Goal: Task Accomplishment & Management: Manage account settings

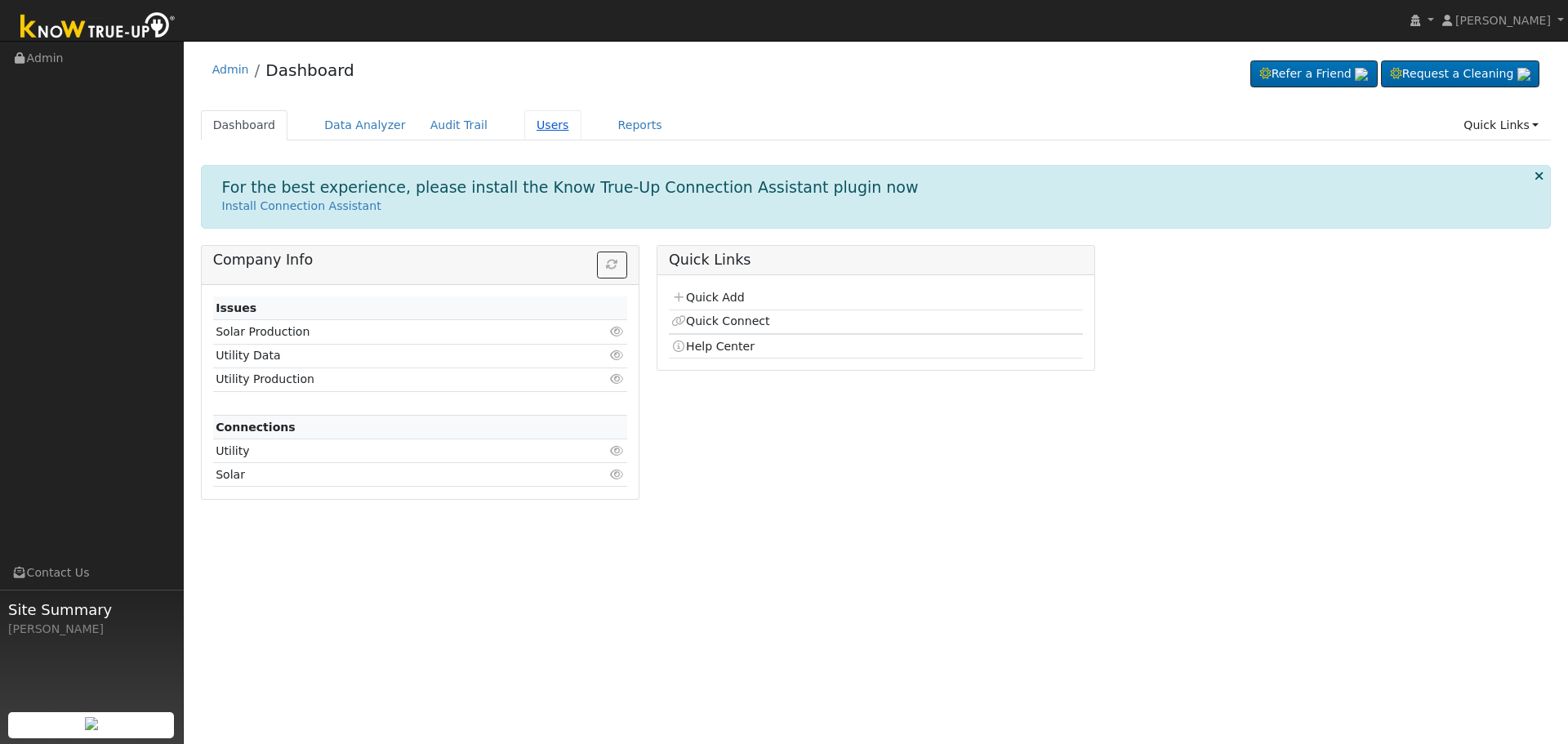
click at [524, 121] on link "Users" at bounding box center [552, 126] width 58 height 30
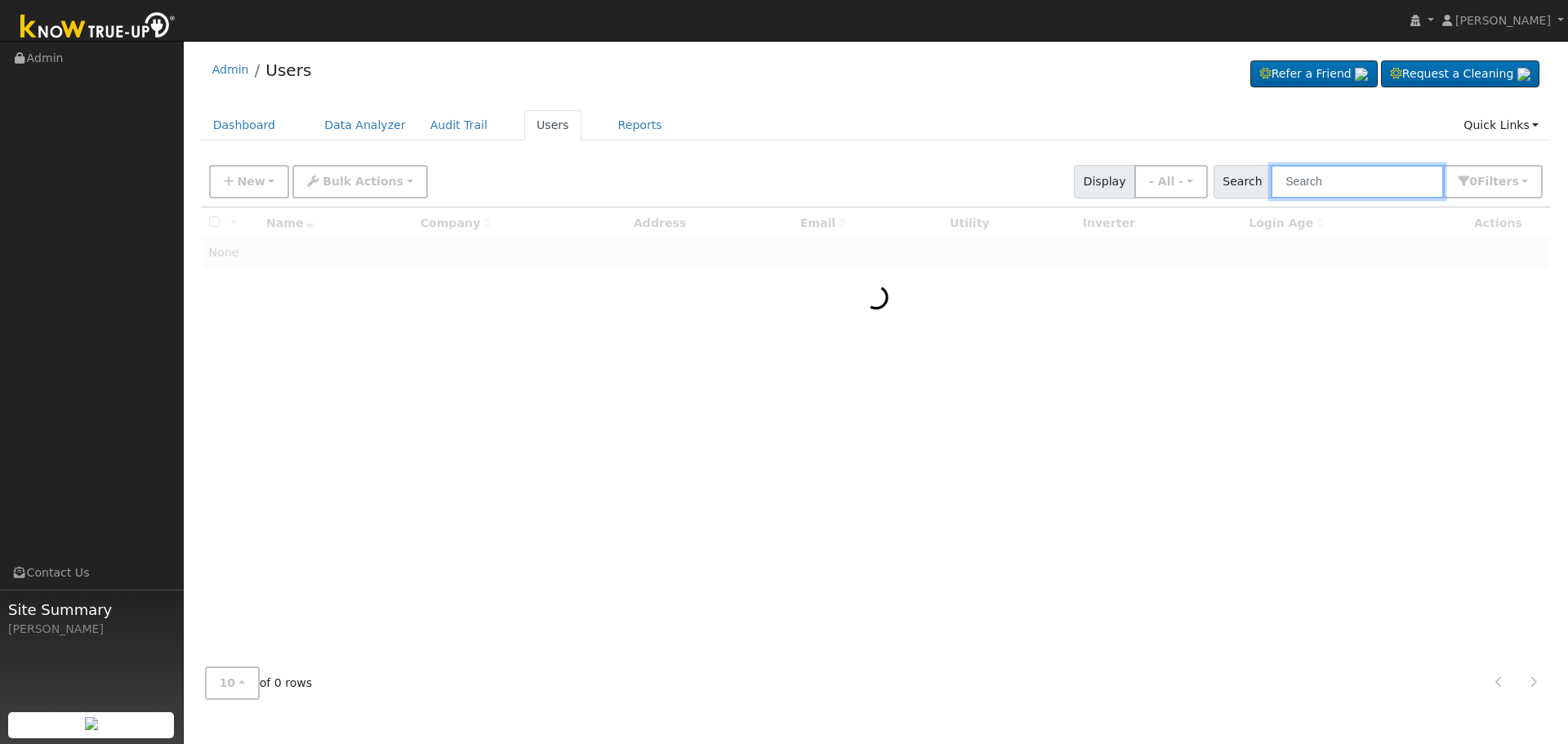
click at [1360, 180] on input "text" at bounding box center [1357, 181] width 173 height 34
paste input "[EMAIL_ADDRESS][DOMAIN_NAME]"
type input "[EMAIL_ADDRESS][DOMAIN_NAME]"
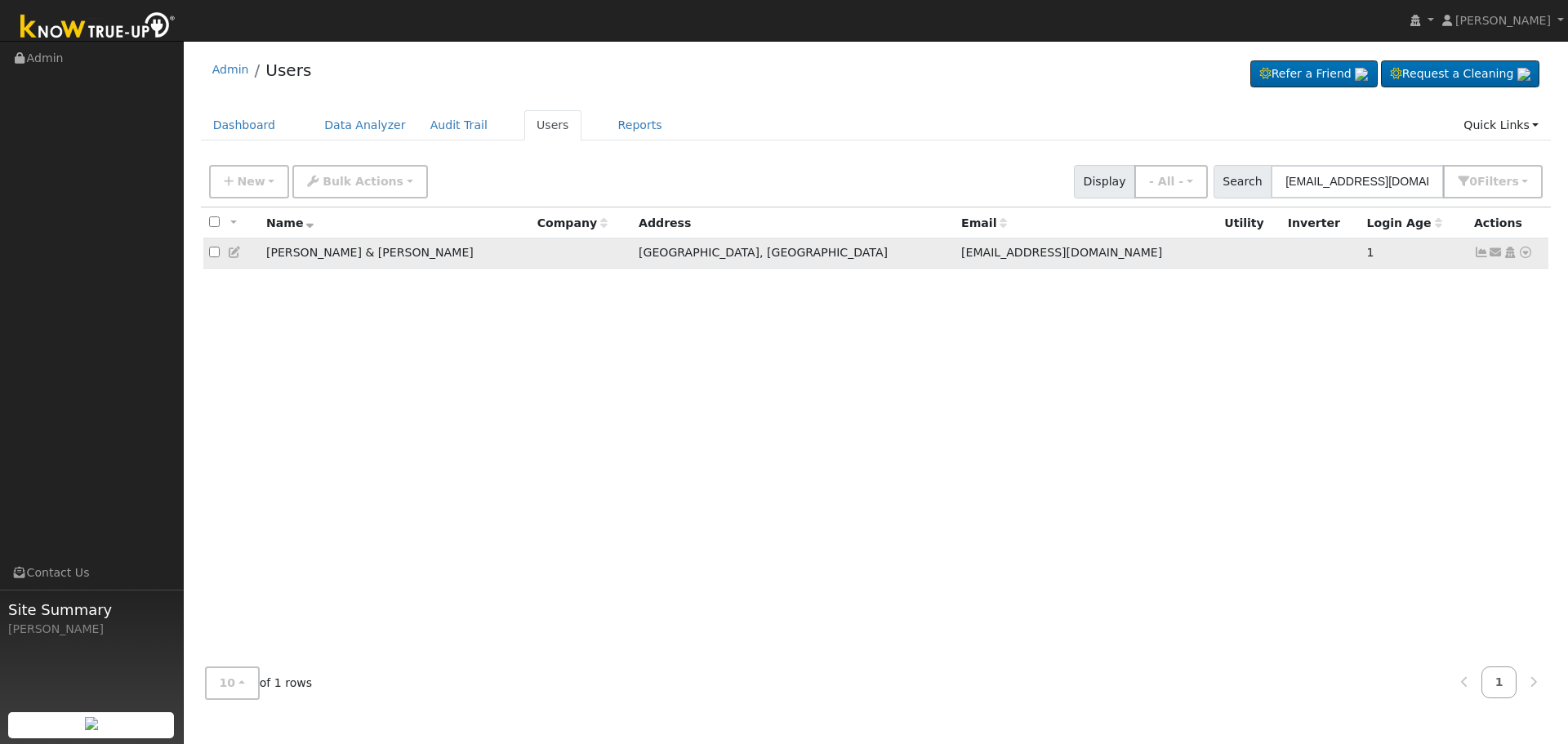
click at [1479, 255] on icon at bounding box center [1481, 252] width 15 height 12
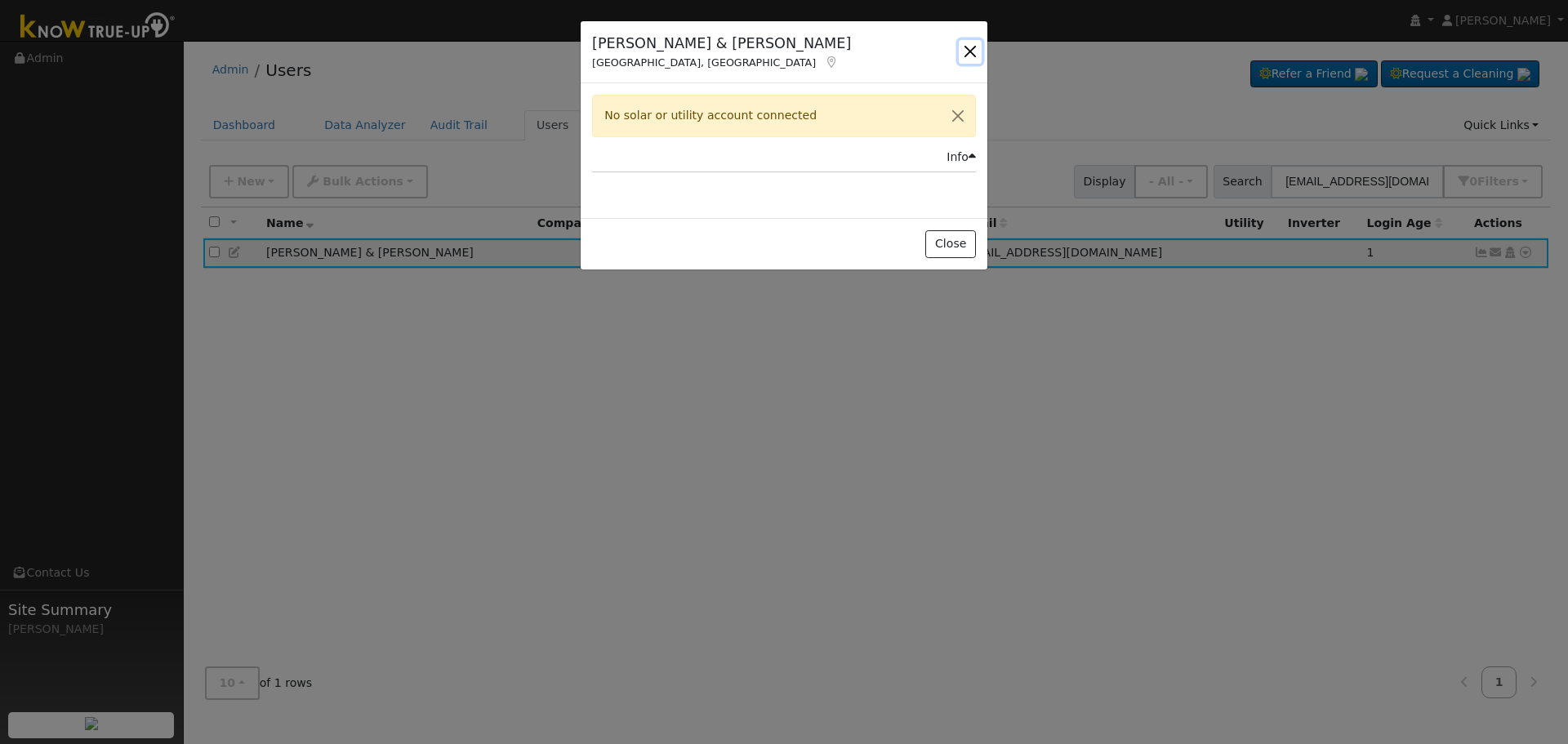
click at [961, 48] on button "button" at bounding box center [970, 51] width 23 height 23
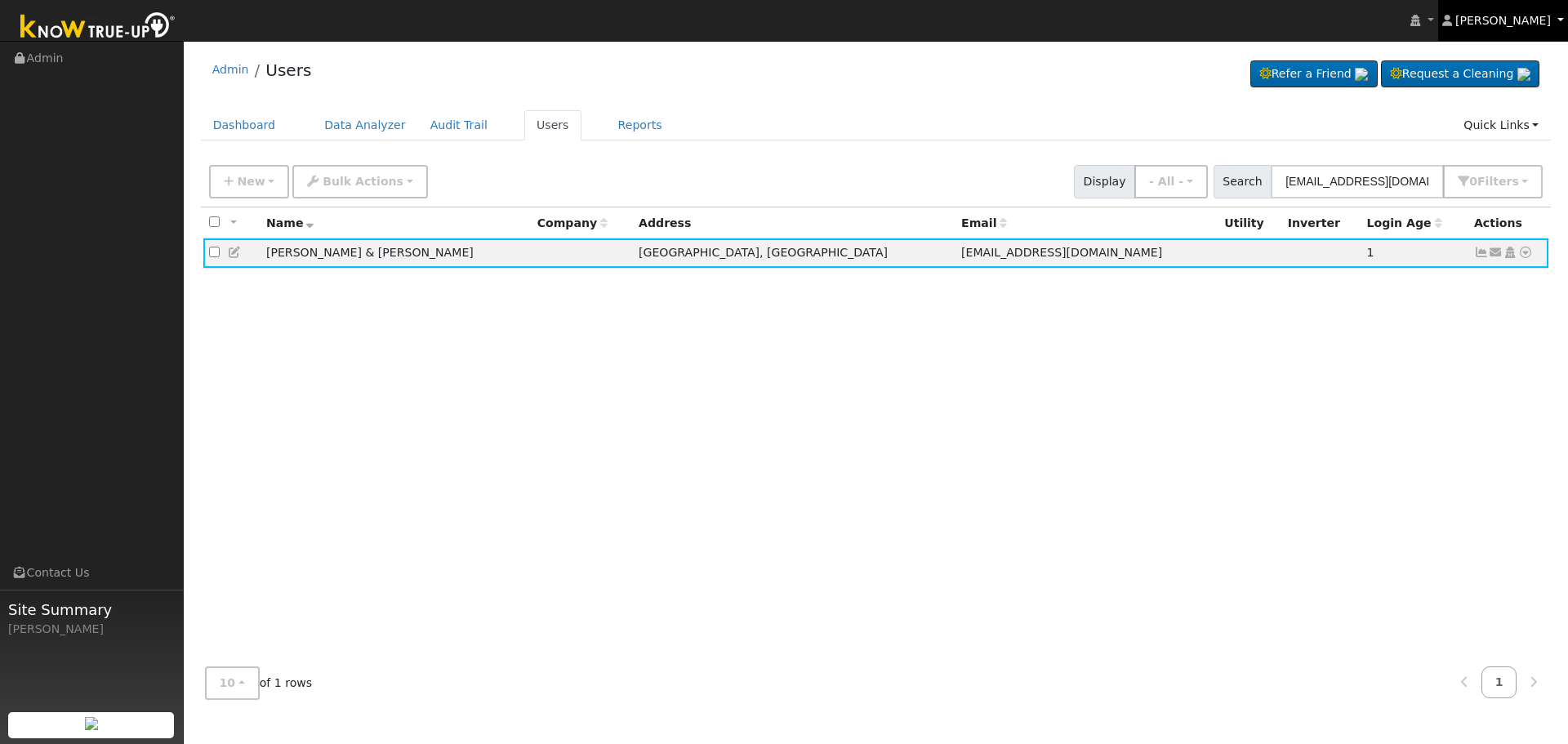
click at [1530, 25] on span "[PERSON_NAME]" at bounding box center [1503, 20] width 96 height 13
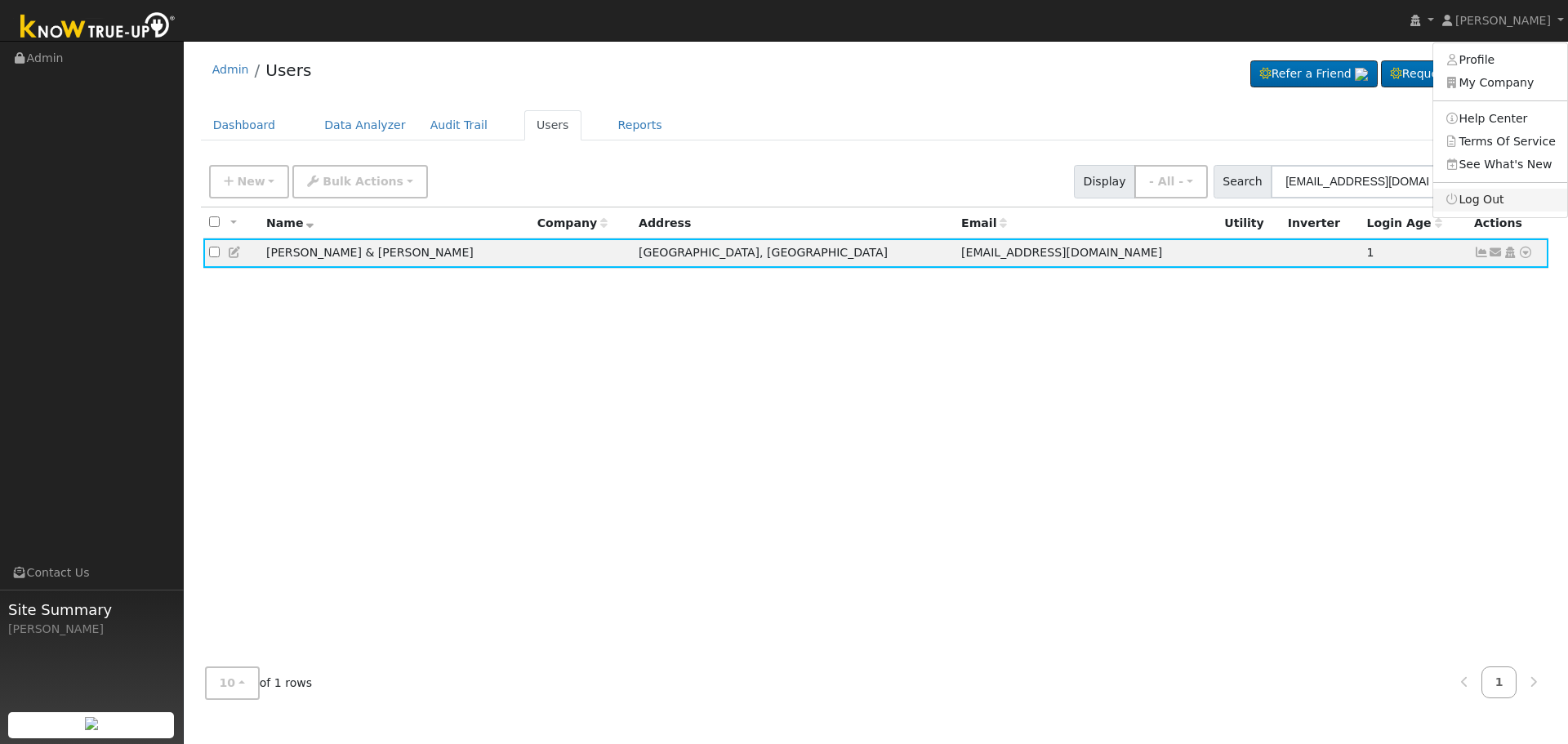
click at [1519, 188] on link "Log Out" at bounding box center [1499, 200] width 134 height 23
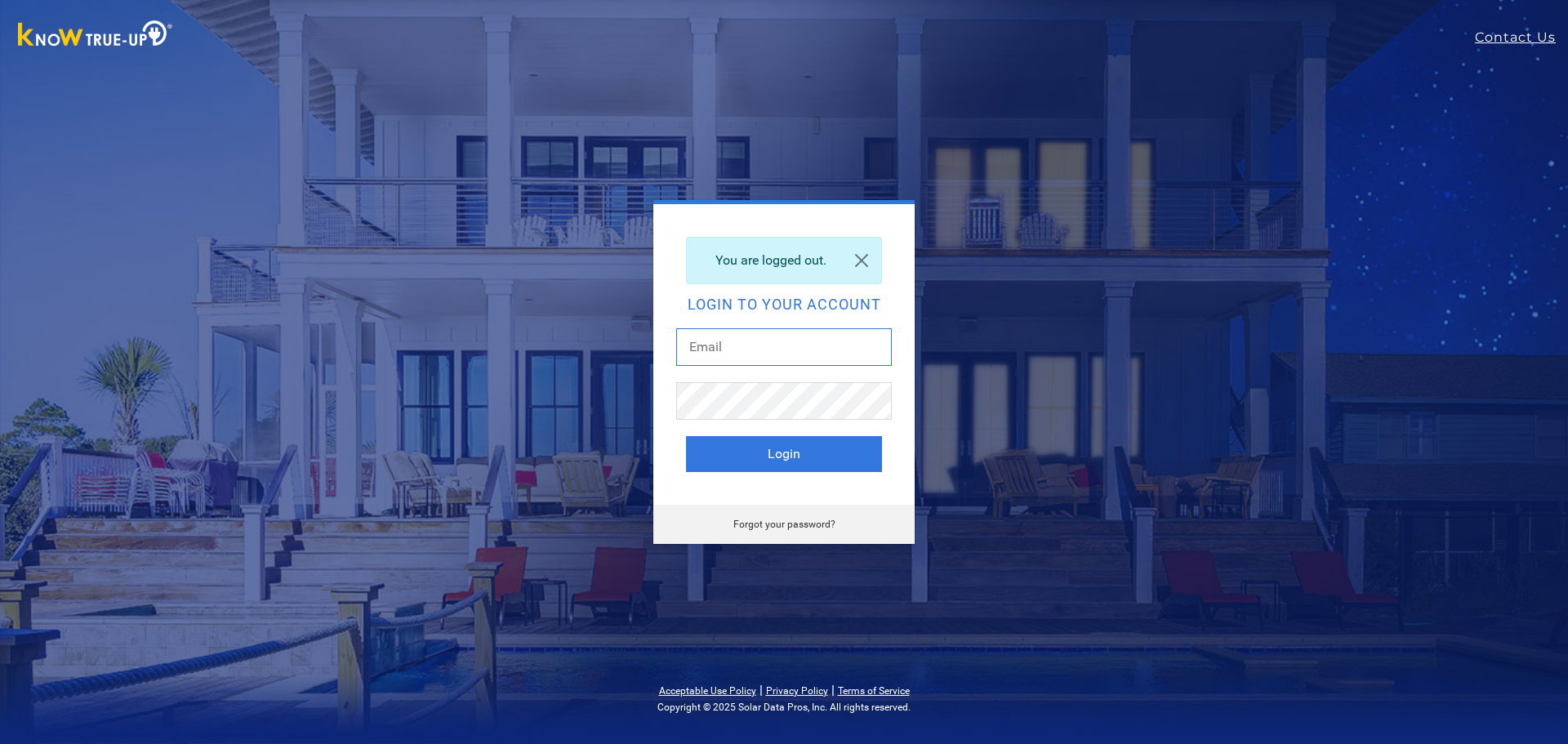
click at [711, 357] on input "text" at bounding box center [784, 347] width 216 height 37
paste input "[EMAIL_ADDRESS][DOMAIN_NAME]"
type input "[EMAIL_ADDRESS][DOMAIN_NAME]"
click at [686, 436] on button "Login" at bounding box center [783, 454] width 196 height 36
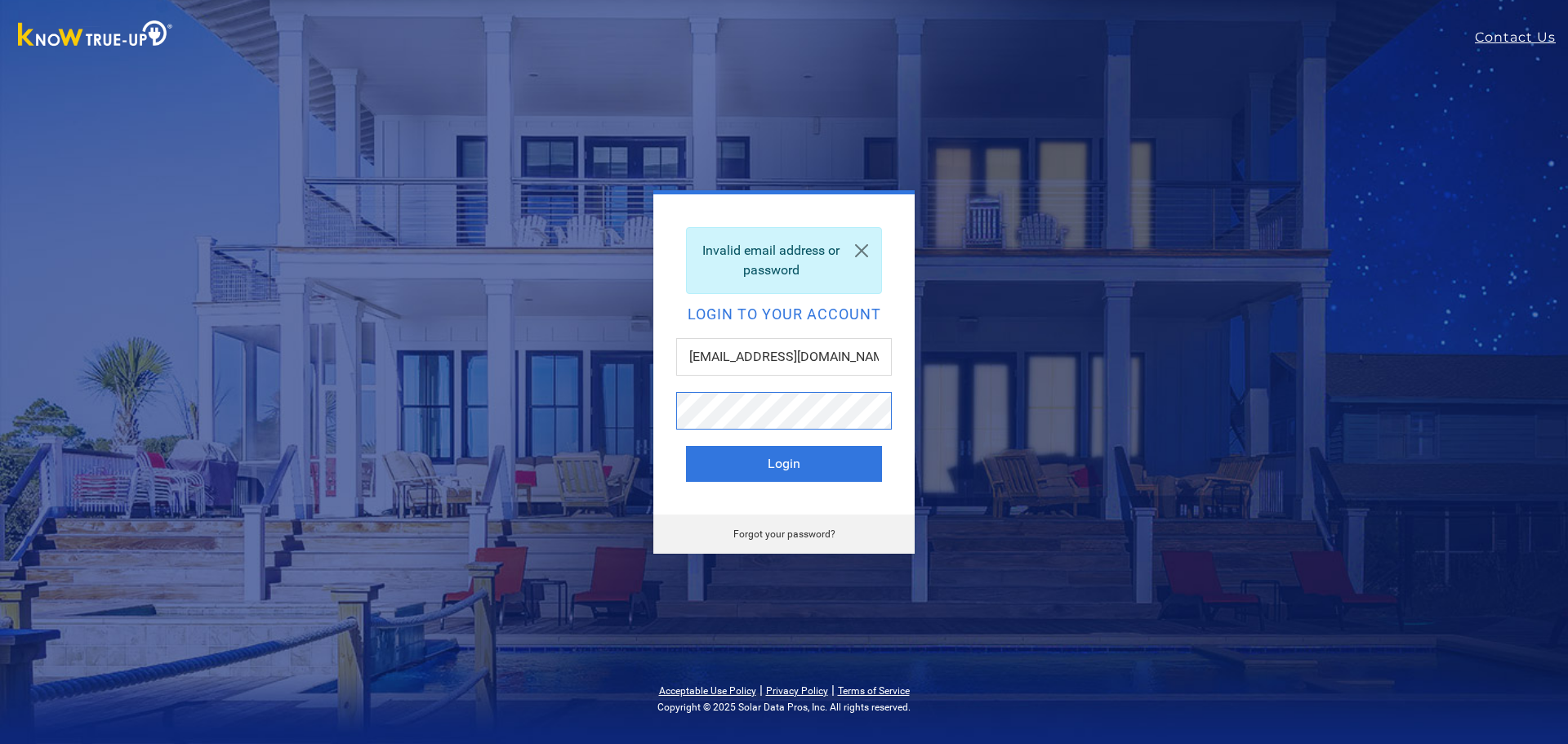
click at [686, 446] on button "Login" at bounding box center [783, 464] width 196 height 36
